Goal: Check status: Check status

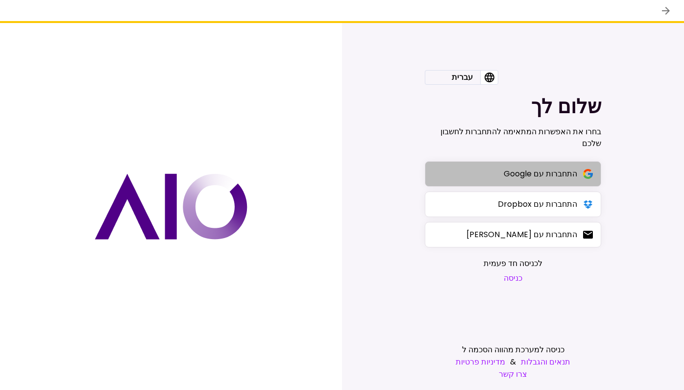
click at [485, 165] on button "התחברות עם Google" at bounding box center [513, 173] width 176 height 25
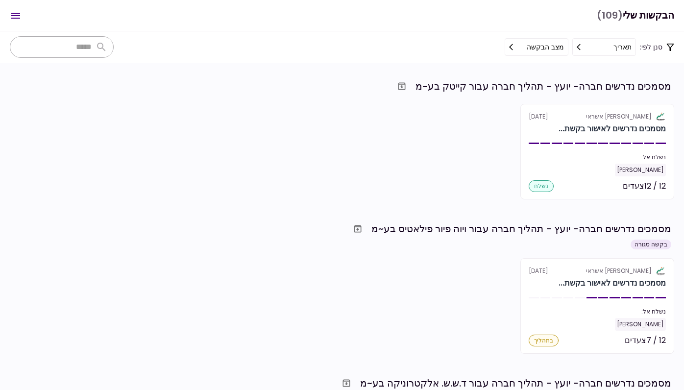
click at [87, 53] on input "text" at bounding box center [51, 47] width 79 height 16
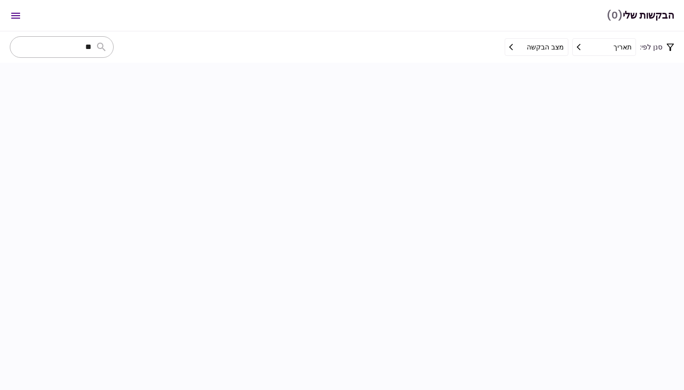
type input "*"
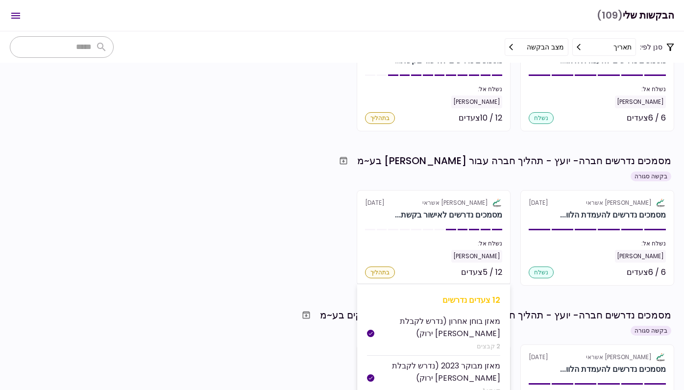
scroll to position [2719, 0]
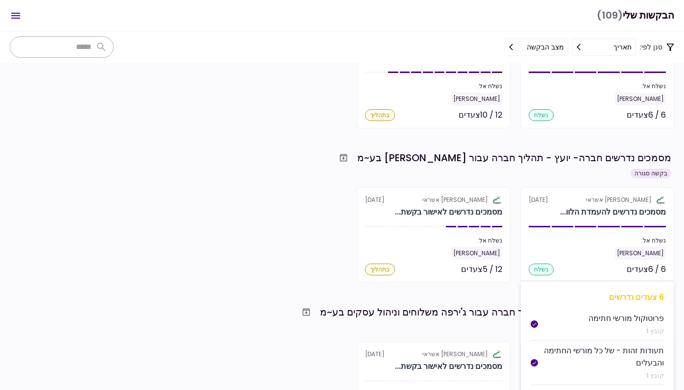
click at [557, 205] on section "אלטשולר שחם אשראי [DATE] מסמכים נדרשים להעמדת הלוו... נשלח אל: [PERSON_NAME] מק…" at bounding box center [597, 235] width 154 height 96
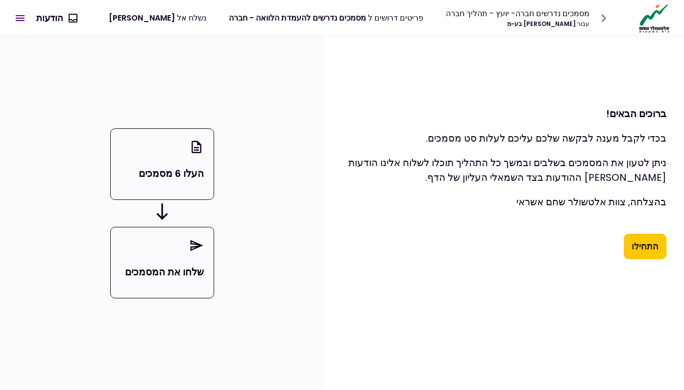
click at [654, 241] on button "התחילו" at bounding box center [645, 246] width 43 height 25
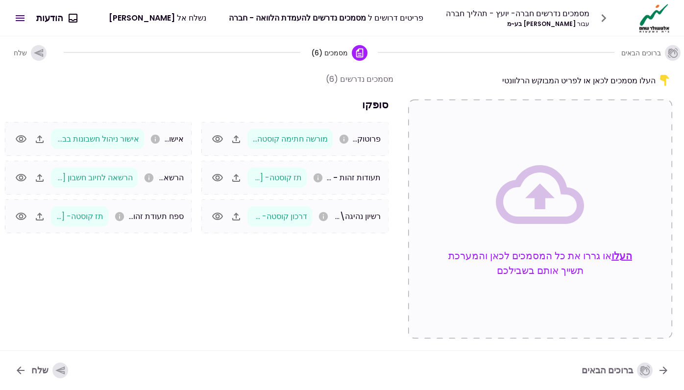
scroll to position [0, 0]
click at [662, 367] on icon "button" at bounding box center [663, 370] width 12 height 12
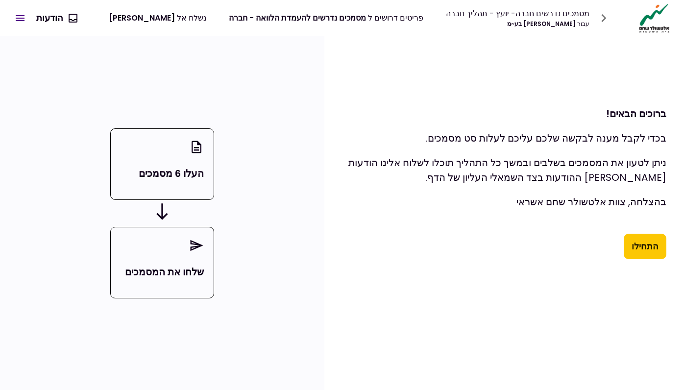
click at [606, 13] on icon "button" at bounding box center [604, 18] width 16 height 16
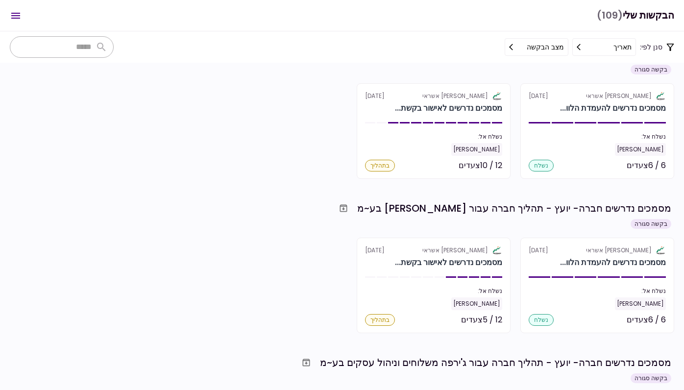
scroll to position [2687, 0]
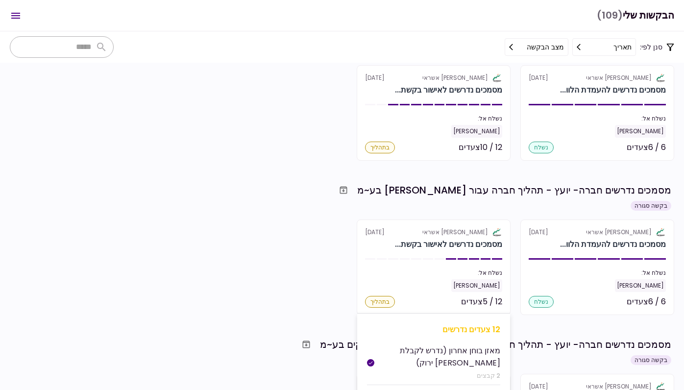
click at [495, 265] on section "אלטשולר שחם אשראי [DATE] מסמכים נדרשים לאישור בקשת... נשלח אל: [PERSON_NAME] מק…" at bounding box center [434, 267] width 154 height 96
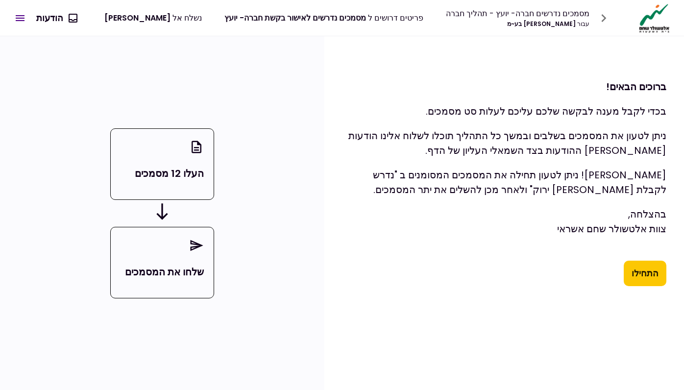
click at [634, 272] on button "התחילו" at bounding box center [645, 273] width 43 height 25
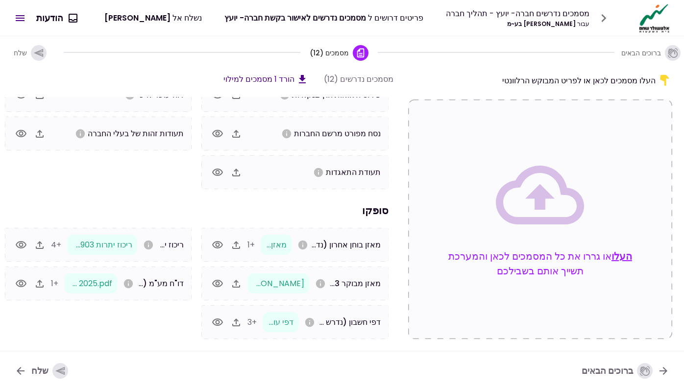
scroll to position [83, 0]
